Goal: Task Accomplishment & Management: Use online tool/utility

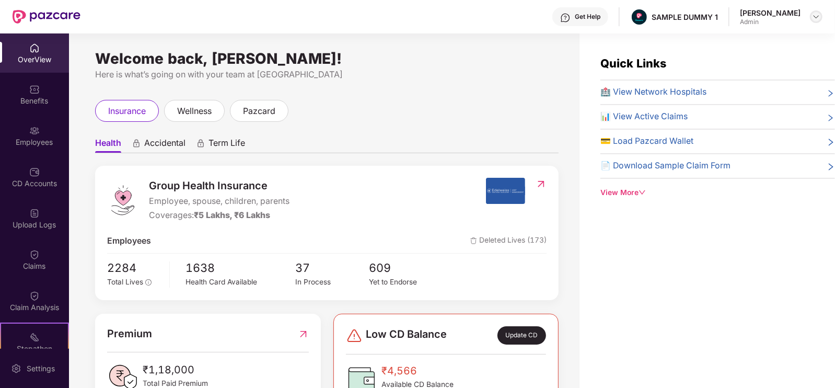
click at [818, 14] on img at bounding box center [816, 17] width 8 height 8
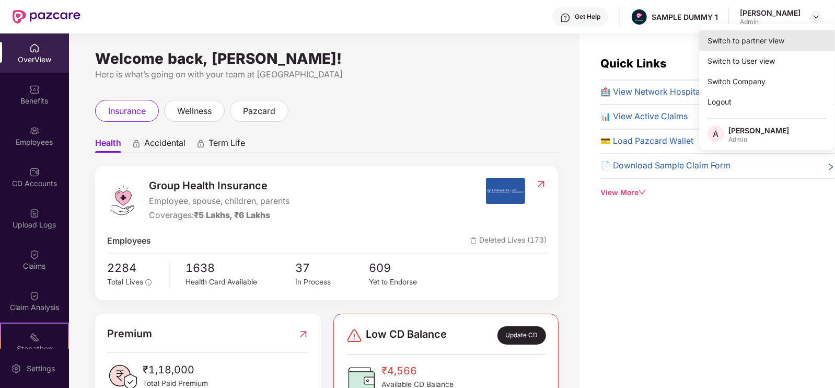
click at [771, 44] on div "Switch to partner view" at bounding box center [767, 40] width 136 height 20
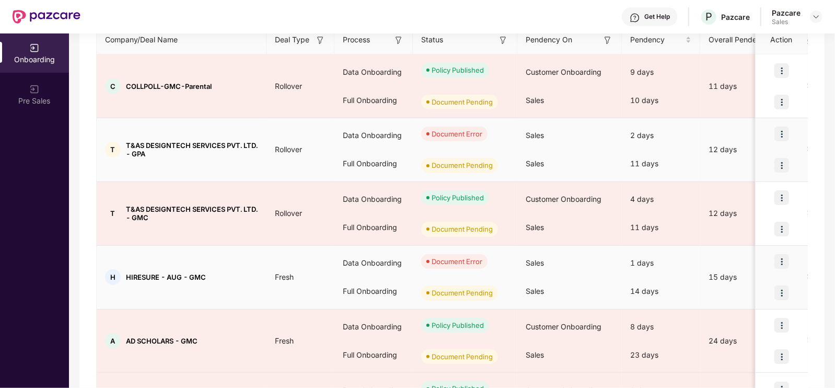
scroll to position [148, 0]
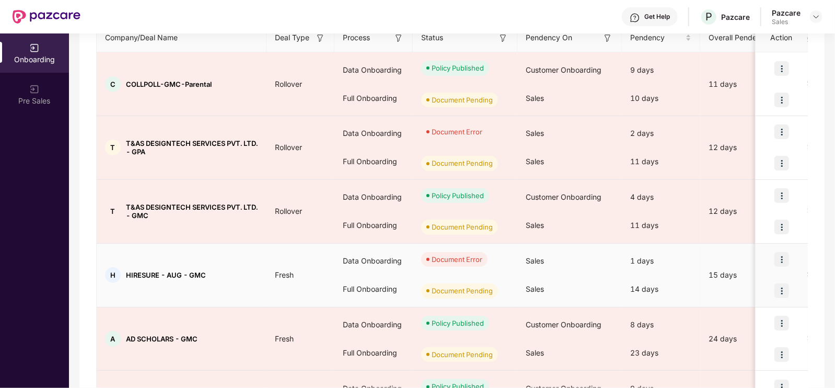
click at [459, 263] on span "Document Error" at bounding box center [454, 259] width 66 height 15
click at [644, 255] on div "1 days" at bounding box center [661, 261] width 78 height 28
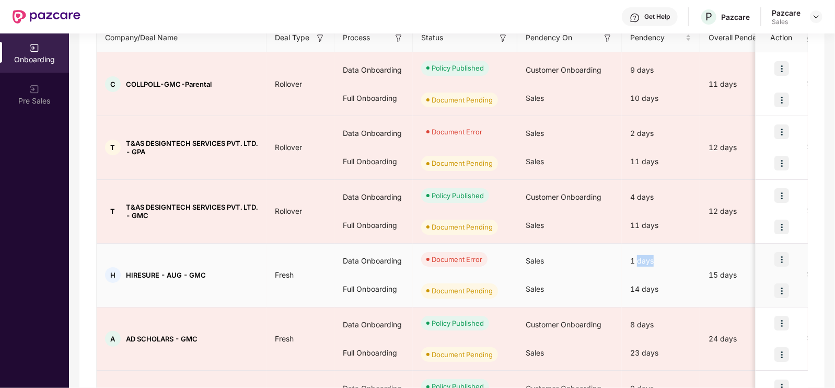
click at [644, 255] on div "1 days" at bounding box center [661, 261] width 78 height 28
click at [715, 273] on div "15 days" at bounding box center [744, 274] width 89 height 11
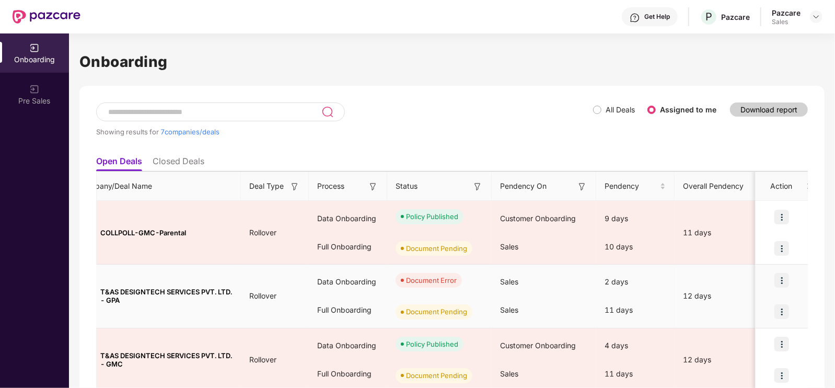
scroll to position [0, 0]
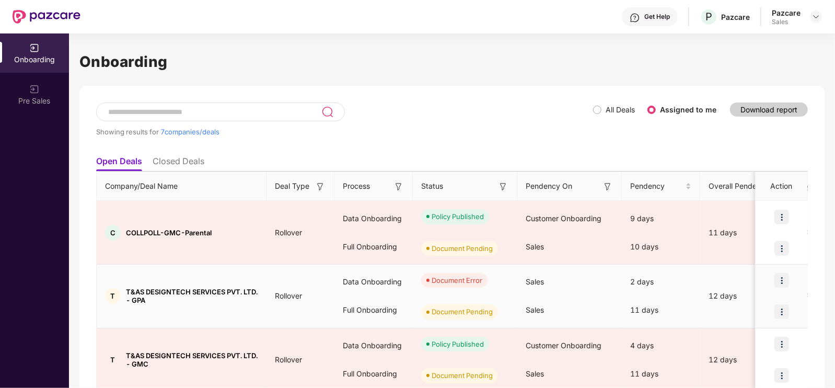
click at [780, 280] on img at bounding box center [781, 280] width 15 height 15
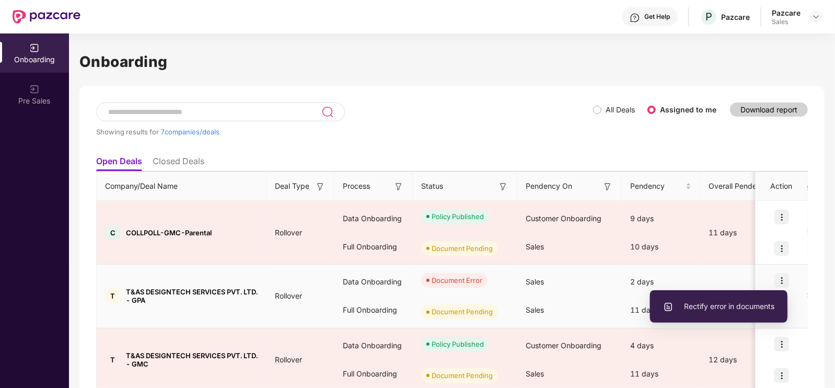
click at [738, 299] on li "Rectify error in documents" at bounding box center [718, 306] width 137 height 22
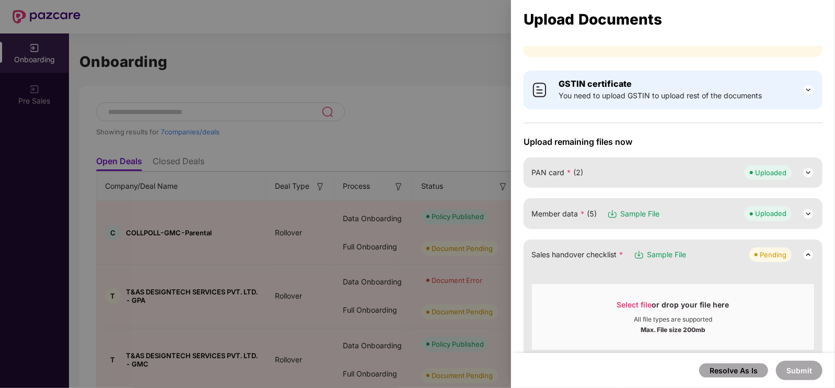
scroll to position [98, 0]
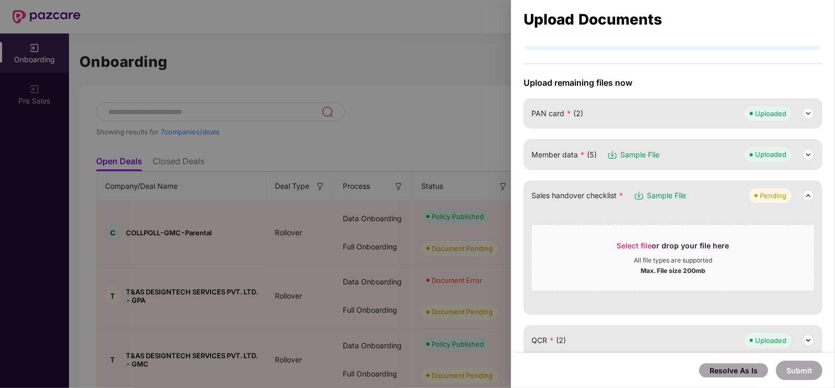
click at [674, 159] on div "Member data * (5) Sample File Uploaded" at bounding box center [672, 154] width 283 height 15
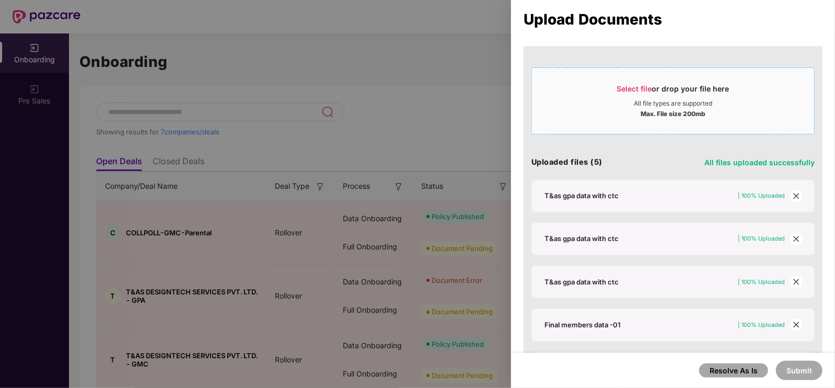
scroll to position [215, 0]
click at [596, 236] on div "T&as gpa data with ctc" at bounding box center [581, 236] width 74 height 9
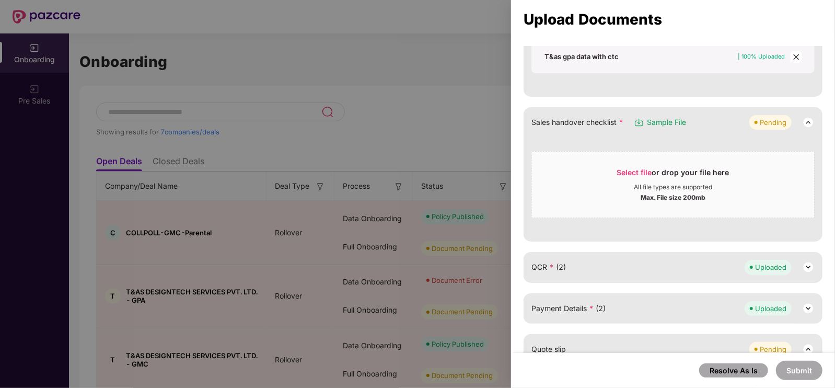
scroll to position [542, 0]
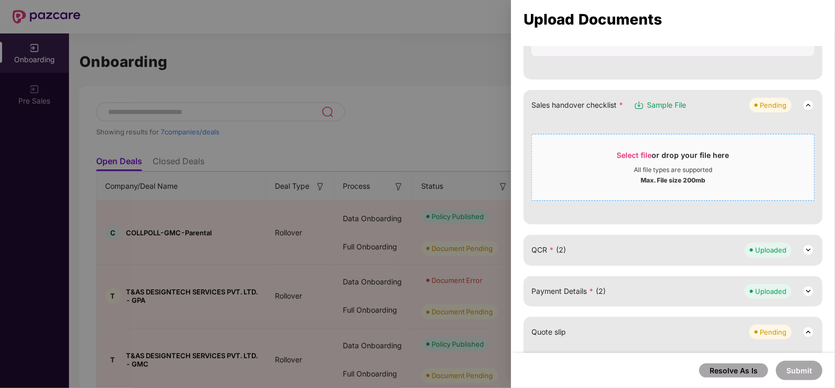
click at [643, 146] on span "Select file or drop your file here All file types are supported Max. File size …" at bounding box center [673, 167] width 282 height 50
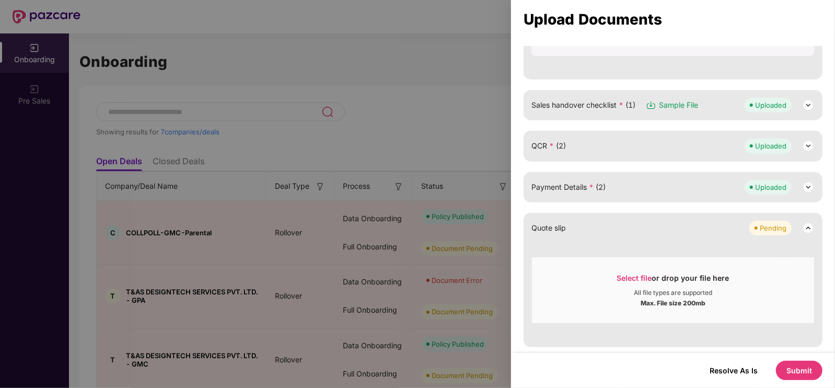
click at [802, 368] on button "Submit" at bounding box center [799, 369] width 46 height 19
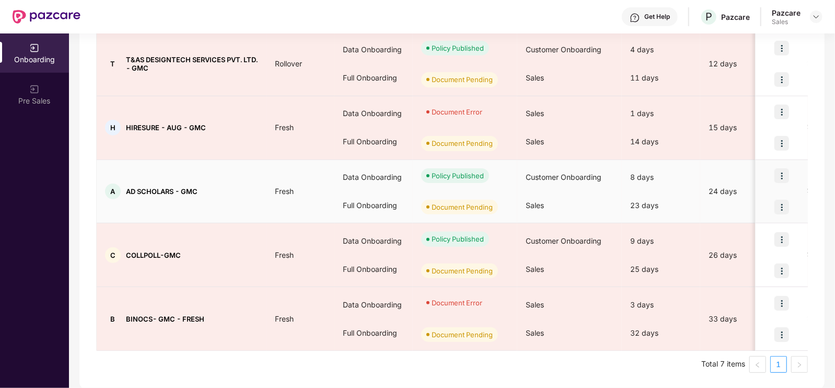
scroll to position [295, 0]
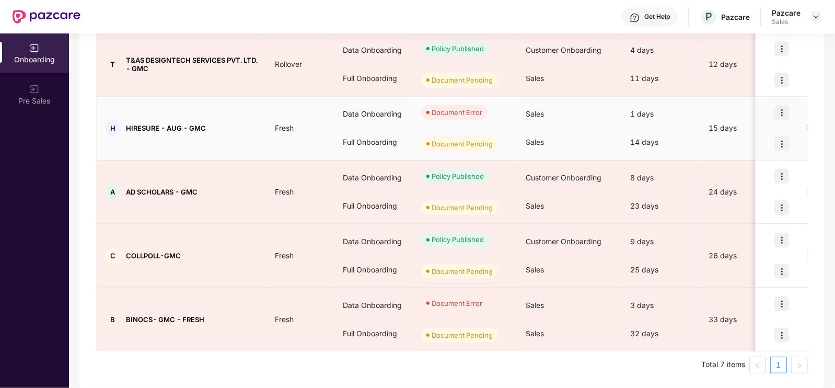
click at [436, 111] on div "Document Error" at bounding box center [456, 112] width 51 height 10
